Goal: Information Seeking & Learning: Learn about a topic

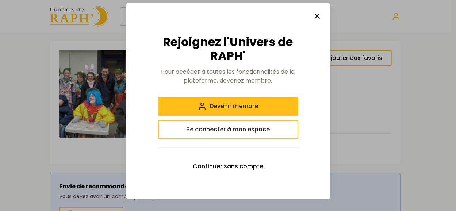
click at [314, 16] on icon "button" at bounding box center [317, 16] width 9 height 9
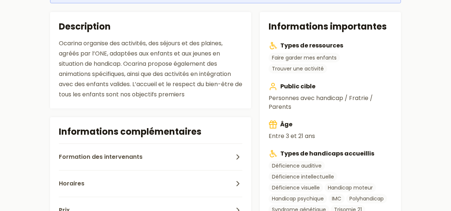
scroll to position [226, 0]
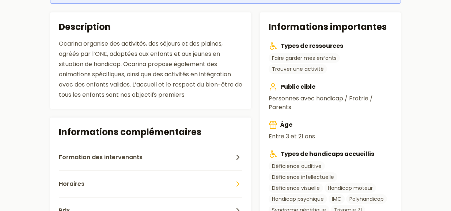
click at [110, 171] on button "Horaires" at bounding box center [150, 184] width 183 height 27
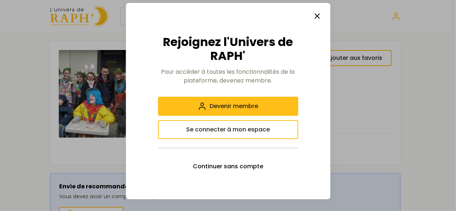
click at [318, 15] on line "button" at bounding box center [317, 16] width 4 height 4
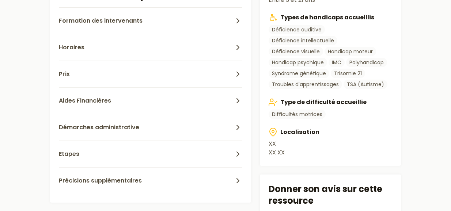
scroll to position [363, 0]
